Goal: Transaction & Acquisition: Purchase product/service

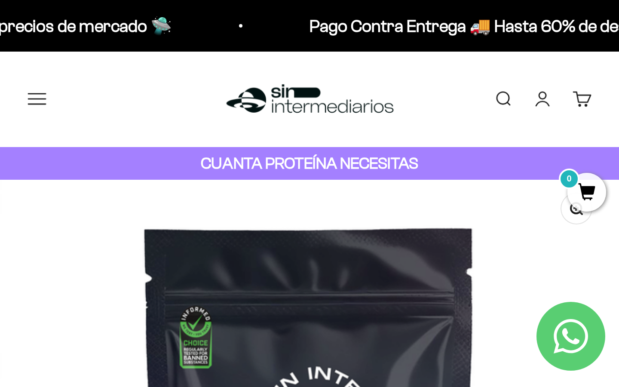
scroll to position [164, 0]
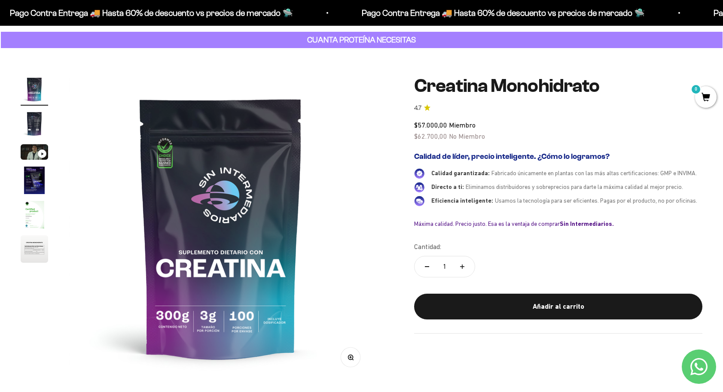
scroll to position [110, 0]
